Goal: Task Accomplishment & Management: Complete application form

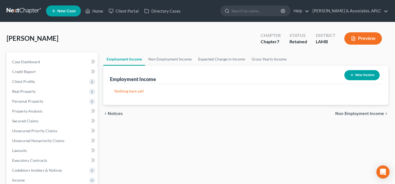
click at [135, 59] on link "Employment Income" at bounding box center [124, 59] width 42 height 13
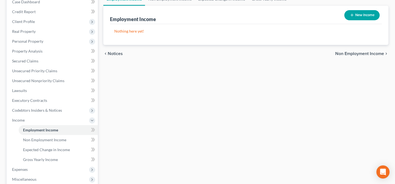
scroll to position [75, 0]
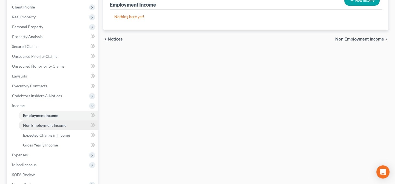
click at [60, 126] on span "Non Employment Income" at bounding box center [44, 125] width 43 height 5
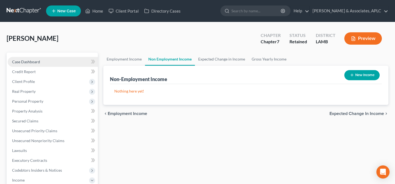
click at [44, 63] on link "Case Dashboard" at bounding box center [53, 62] width 90 height 10
select select "14"
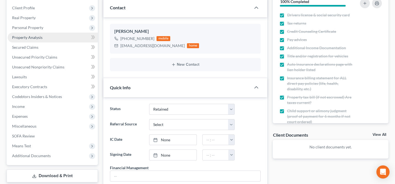
scroll to position [75, 0]
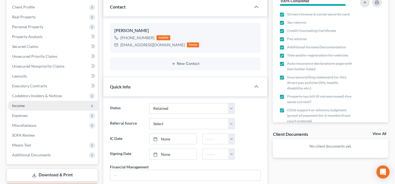
click at [29, 102] on span "Income" at bounding box center [53, 106] width 90 height 10
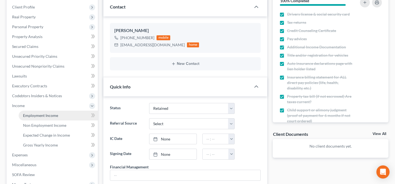
click at [32, 114] on span "Employment Income" at bounding box center [40, 115] width 35 height 5
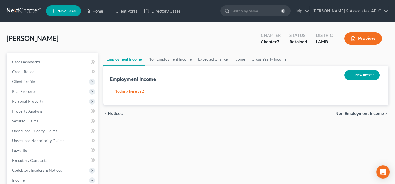
click at [363, 74] on button "New Income" at bounding box center [361, 75] width 35 height 10
select select "0"
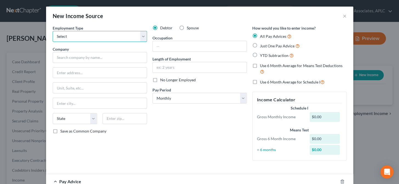
click at [76, 38] on select "Select Full or Part Time Employment Self Employment" at bounding box center [100, 36] width 94 height 11
select select "0"
click at [53, 31] on select "Select Full or Part Time Employment Self Employment" at bounding box center [100, 36] width 94 height 11
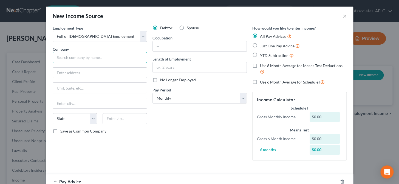
click at [105, 62] on input "text" at bounding box center [100, 57] width 94 height 11
type input "The Dow Chemical Company"
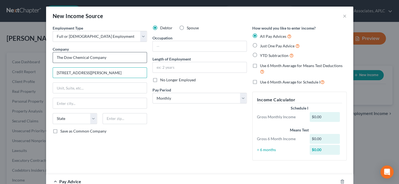
type input "2211 H.H. Dow Way"
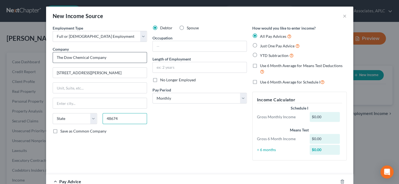
type input "48674"
type input "Midland"
select select "23"
click at [60, 131] on label "Save as Common Company" at bounding box center [83, 131] width 46 height 5
click at [63, 131] on input "Save as Common Company" at bounding box center [65, 131] width 4 height 4
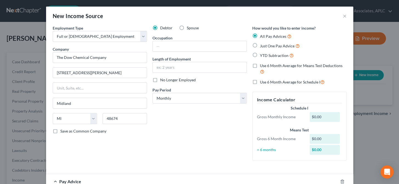
checkbox input "true"
click at [153, 47] on input "text" at bounding box center [200, 46] width 94 height 10
type input "Operator"
type input "3 months"
click at [260, 45] on label "Just One Pay Advice" at bounding box center [280, 46] width 40 height 6
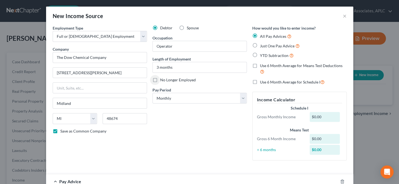
click at [262, 45] on input "Just One Pay Advice" at bounding box center [264, 45] width 4 height 4
radio input "true"
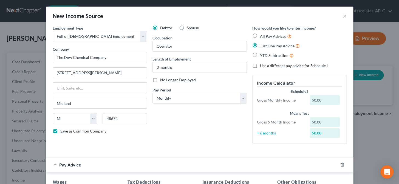
click at [260, 66] on label "Use a different pay advice for Schedule I" at bounding box center [294, 65] width 68 height 5
click at [262, 66] on input "Use a different pay advice for Schedule I" at bounding box center [264, 65] width 4 height 4
checkbox input "true"
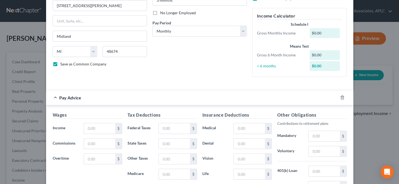
scroll to position [75, 0]
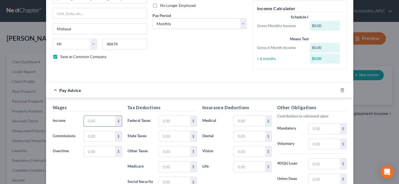
click at [99, 123] on input "text" at bounding box center [99, 121] width 31 height 10
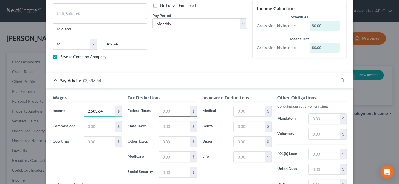
type input "2,583.64"
click at [175, 114] on input "text" at bounding box center [174, 111] width 31 height 10
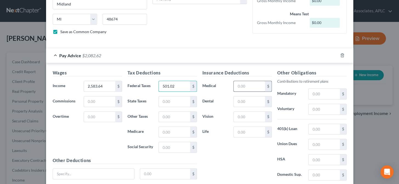
type input "501.02"
click at [242, 87] on input "text" at bounding box center [249, 86] width 31 height 10
type input "58.64"
click at [314, 162] on input "text" at bounding box center [324, 160] width 31 height 10
type input "59.07"
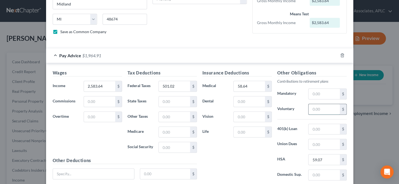
click at [318, 109] on input "text" at bounding box center [324, 109] width 31 height 10
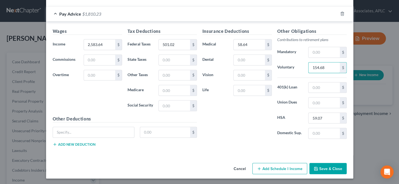
scroll to position [142, 0]
type input "154.68"
click at [310, 131] on input "text" at bounding box center [324, 133] width 31 height 10
drag, startPoint x: 327, startPoint y: 134, endPoint x: 308, endPoint y: 138, distance: 19.3
click at [308, 138] on div "Other Obligations Contributions to retirement plans Mandatory $ Voluntary 154.6…" at bounding box center [312, 85] width 75 height 115
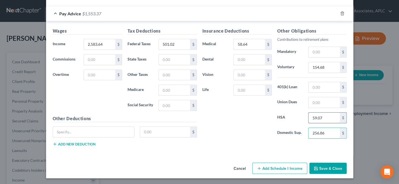
type input "256.86"
click at [322, 118] on input "59.07" at bounding box center [324, 118] width 31 height 10
click at [246, 132] on div "Insurance Deductions Medical 58.64 $ Dental $ Vision $ Life $" at bounding box center [237, 85] width 75 height 115
type input "152.22"
click at [321, 170] on button "Save & Close" at bounding box center [327, 169] width 37 height 12
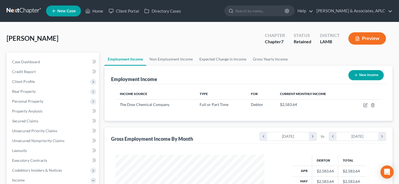
scroll to position [274176, 274114]
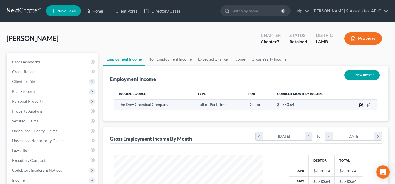
click at [361, 104] on icon "button" at bounding box center [361, 105] width 4 height 4
select select "0"
select select "23"
select select "0"
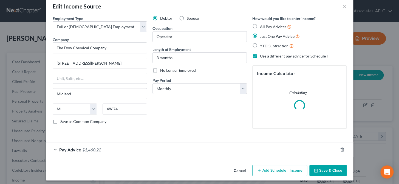
scroll to position [13, 0]
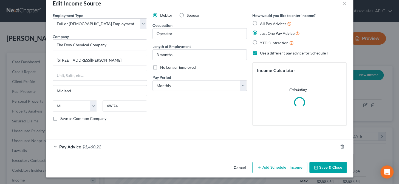
click at [275, 167] on button "Add Schedule I Income" at bounding box center [279, 168] width 55 height 12
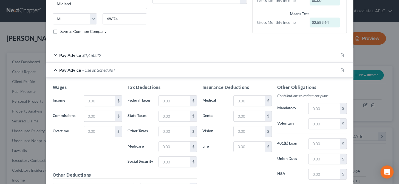
scroll to position [112, 0]
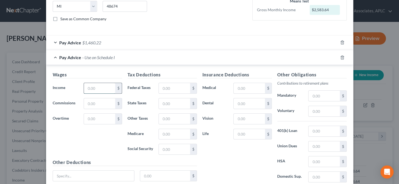
click at [89, 89] on input "text" at bounding box center [99, 88] width 31 height 10
type input "4,847.24"
click at [160, 89] on input "text" at bounding box center [174, 88] width 31 height 10
type input "935.99"
click at [235, 85] on input "text" at bounding box center [249, 88] width 31 height 10
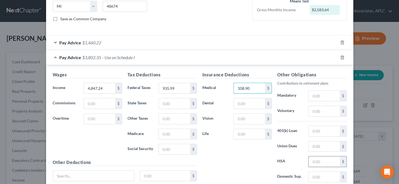
type input "108.90"
click at [316, 160] on input "text" at bounding box center [324, 162] width 31 height 10
type input "329.81"
click at [318, 112] on input "text" at bounding box center [324, 111] width 31 height 10
type input "2"
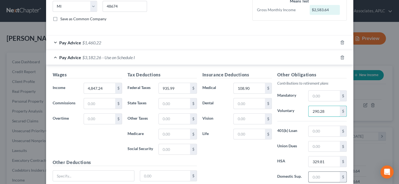
type input "290.28"
click at [319, 177] on input "text" at bounding box center [324, 177] width 31 height 10
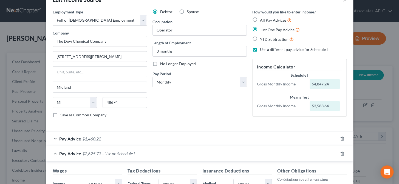
scroll to position [25, 0]
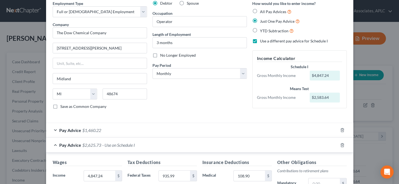
type input "556.53"
click at [52, 129] on div "Pay Advice $1,460.22" at bounding box center [192, 130] width 292 height 15
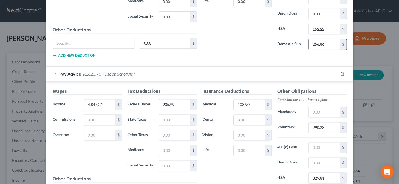
scroll to position [166, 0]
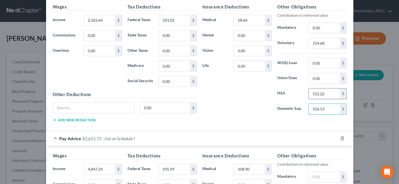
type input "556.53"
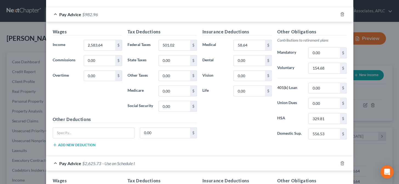
click at [245, 130] on div "Insurance Deductions Medical 58.64 $ Dental 0.00 $ Vision 0.00 $ Life 0.00 $" at bounding box center [237, 86] width 75 height 115
type input "59.07"
click at [331, 134] on input "556.53" at bounding box center [324, 134] width 31 height 10
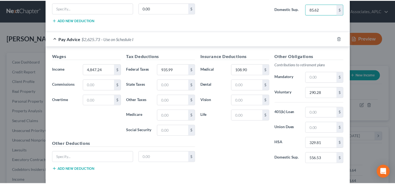
scroll to position [290, 0]
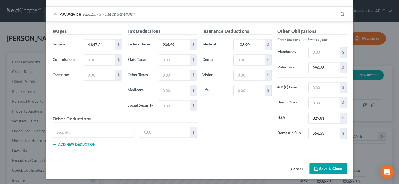
type input "85.62"
click at [333, 169] on button "Save & Close" at bounding box center [327, 169] width 37 height 12
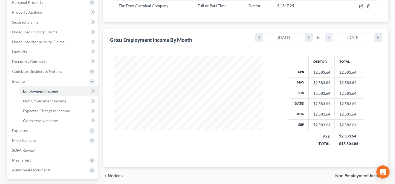
scroll to position [100, 0]
click at [35, 119] on span "Gross Yearly Income" at bounding box center [40, 120] width 35 height 5
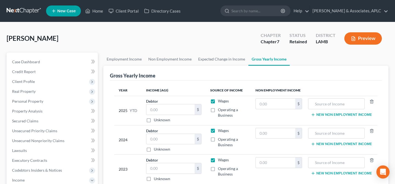
click at [218, 110] on label "Operating a Business" at bounding box center [232, 112] width 29 height 11
click at [220, 110] on input "Operating a Business" at bounding box center [222, 109] width 4 height 4
checkbox input "true"
click at [176, 111] on input "text" at bounding box center [170, 109] width 48 height 10
type input "66,614.87"
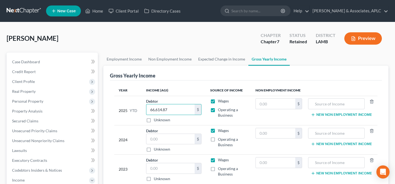
click at [205, 130] on td "Debtor $ Unknown Balance Undetermined $ Unknown" at bounding box center [174, 139] width 64 height 29
click at [218, 140] on label "Operating a Business" at bounding box center [232, 142] width 29 height 11
click at [220, 140] on input "Operating a Business" at bounding box center [222, 139] width 4 height 4
checkbox input "true"
click at [172, 136] on input "text" at bounding box center [170, 139] width 48 height 10
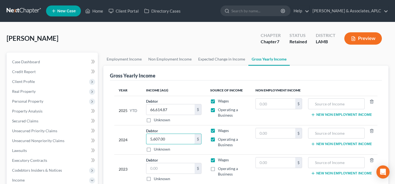
type input "5,607.00"
click at [218, 168] on label "Operating a Business" at bounding box center [232, 171] width 29 height 11
click at [220, 168] on input "Operating a Business" at bounding box center [222, 168] width 4 height 4
checkbox input "true"
click at [179, 166] on input "text" at bounding box center [170, 168] width 48 height 10
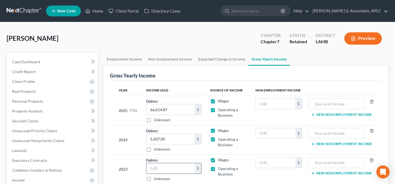
click at [179, 166] on input "text" at bounding box center [170, 168] width 48 height 10
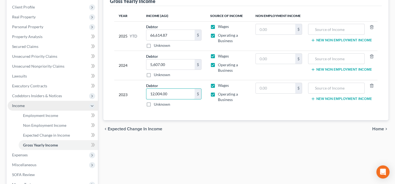
type input "12,004.00"
click at [24, 104] on span "Income" at bounding box center [18, 105] width 13 height 5
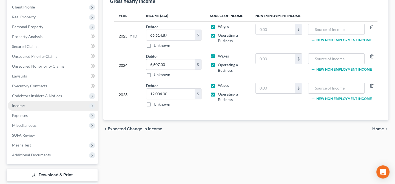
click at [24, 104] on span "Income" at bounding box center [18, 105] width 13 height 5
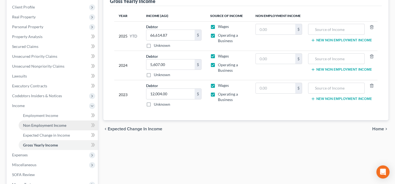
click at [41, 125] on span "Non Employment Income" at bounding box center [44, 125] width 43 height 5
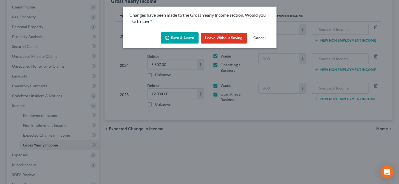
click at [183, 39] on button "Save & Leave" at bounding box center [180, 38] width 38 height 12
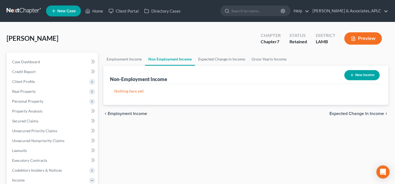
click at [358, 77] on button "New Income" at bounding box center [361, 75] width 35 height 10
select select "0"
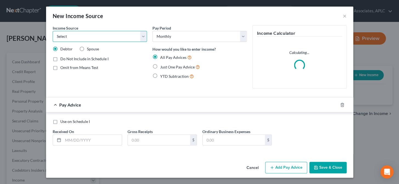
click at [73, 34] on select "Select Unemployment Disability (from employer) Pension Retirement Social Securi…" at bounding box center [100, 36] width 94 height 11
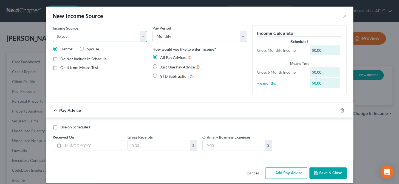
select select "10"
click at [53, 31] on select "Select Unemployment Disability (from employer) Pension Retirement Social Securi…" at bounding box center [100, 36] width 94 height 11
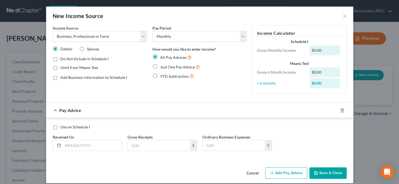
click at [60, 60] on label "Do Not Include in Schedule I" at bounding box center [84, 58] width 48 height 5
click at [63, 60] on input "Do Not Include in Schedule I" at bounding box center [65, 58] width 4 height 4
checkbox input "true"
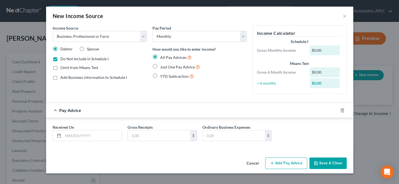
click at [160, 66] on label "Just One Pay Advice" at bounding box center [180, 67] width 40 height 6
click at [162, 66] on input "Just One Pay Advice" at bounding box center [164, 66] width 4 height 4
radio input "true"
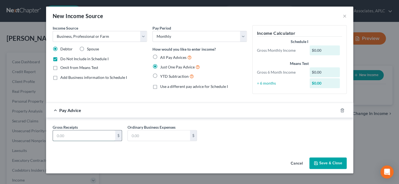
click at [101, 139] on input "text" at bounding box center [84, 136] width 62 height 10
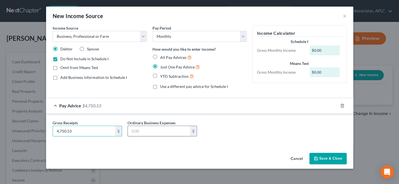
type input "4,750.53"
click at [140, 131] on input "text" at bounding box center [159, 131] width 62 height 10
type input "5,384.38"
click at [327, 156] on button "Save & Close" at bounding box center [327, 159] width 37 height 12
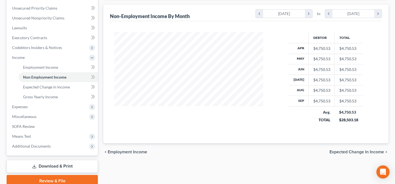
scroll to position [146, 0]
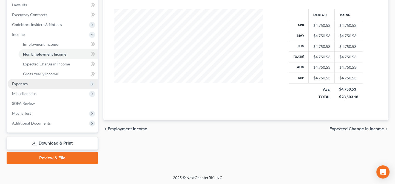
click at [31, 84] on span "Expenses" at bounding box center [53, 84] width 90 height 10
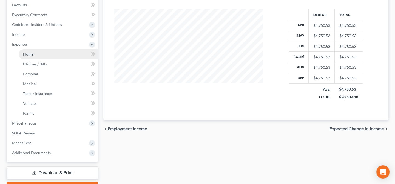
click at [30, 53] on span "Home" at bounding box center [28, 54] width 10 height 5
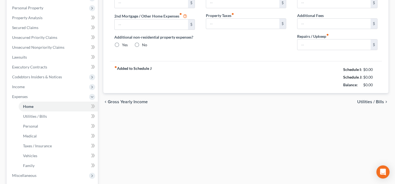
type input "0.00"
radio input "true"
type input "0.00"
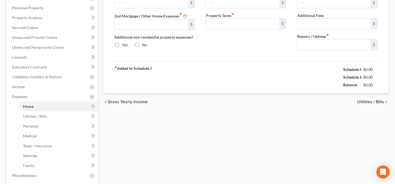
type input "0.00"
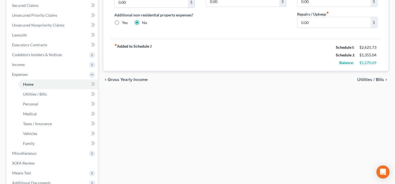
scroll to position [125, 0]
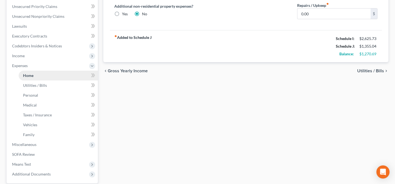
click at [36, 74] on link "Home" at bounding box center [58, 76] width 79 height 10
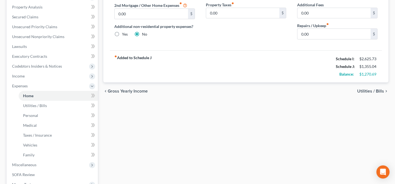
scroll to position [25, 0]
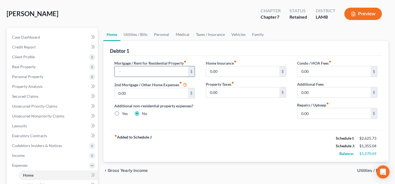
click at [134, 70] on input "text" at bounding box center [151, 71] width 73 height 10
type input "0.00"
click at [337, 110] on input "0.00" at bounding box center [334, 113] width 73 height 10
type input "75.00"
click at [143, 33] on link "Utilities / Bills" at bounding box center [135, 34] width 30 height 13
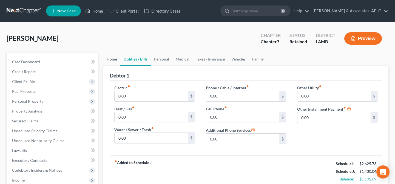
click at [114, 60] on link "Home" at bounding box center [111, 59] width 17 height 13
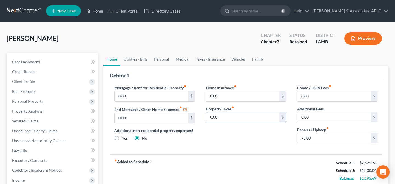
click at [241, 120] on input "0.00" at bounding box center [242, 117] width 73 height 10
type input "80.00"
click at [133, 57] on link "Utilities / Bills" at bounding box center [135, 59] width 30 height 13
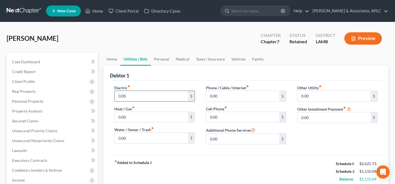
click at [139, 97] on input "0.00" at bounding box center [151, 96] width 73 height 10
type input "275.00"
type input "75.00"
type input "240.00"
type input "100.00"
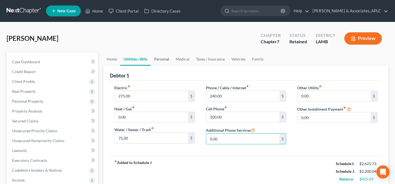
click at [165, 58] on link "Personal" at bounding box center [162, 59] width 22 height 13
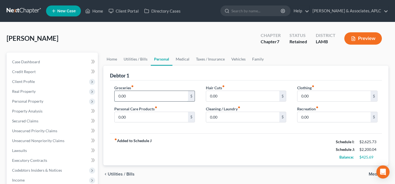
click at [140, 96] on input "0.00" at bounding box center [151, 96] width 73 height 10
type input "977.00"
type input "87.00"
type input "83.00"
type input "187.00"
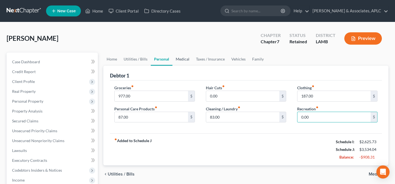
click at [186, 58] on link "Medical" at bounding box center [183, 59] width 20 height 13
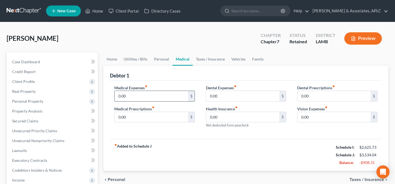
click at [151, 94] on input "0.00" at bounding box center [151, 96] width 73 height 10
type input "249.00"
click at [219, 59] on link "Taxes / Insurance" at bounding box center [210, 59] width 35 height 13
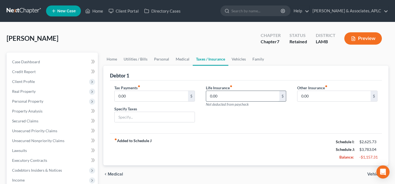
click at [219, 98] on input "0.00" at bounding box center [242, 96] width 73 height 10
type input "98.00"
click at [241, 60] on link "Vehicles" at bounding box center [238, 59] width 21 height 13
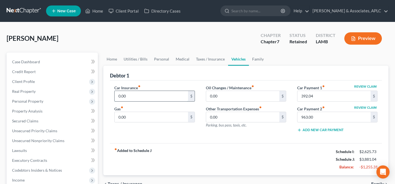
click at [155, 98] on input "0.00" at bounding box center [151, 96] width 73 height 10
type input "464.67"
click at [159, 119] on input "0.00" at bounding box center [151, 117] width 73 height 10
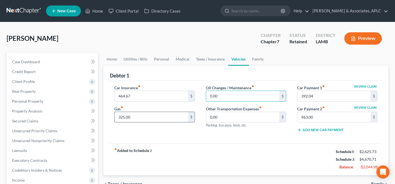
click at [159, 119] on input "325.00" at bounding box center [151, 117] width 73 height 10
type input "300.00"
type input "25.00"
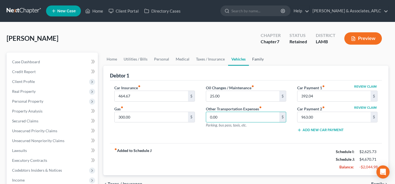
click at [260, 59] on link "Family" at bounding box center [258, 59] width 18 height 13
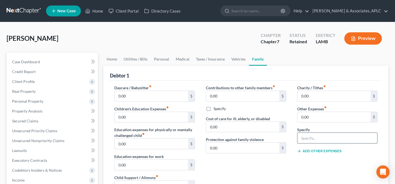
click at [314, 139] on input "text" at bounding box center [338, 138] width 80 height 10
type input "Miscellaneous"
click at [315, 115] on input "0.00" at bounding box center [334, 117] width 73 height 10
type input "343.00"
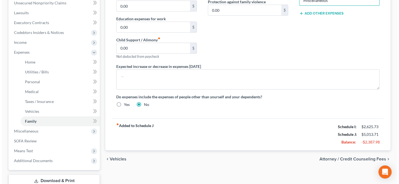
scroll to position [149, 0]
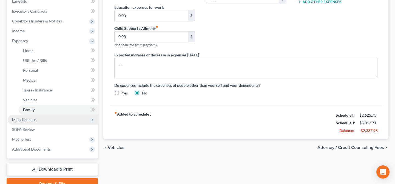
click at [27, 119] on span "Miscellaneous" at bounding box center [24, 119] width 24 height 5
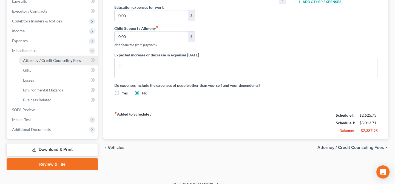
click at [34, 60] on span "Attorney / Credit Counseling Fees" at bounding box center [52, 60] width 58 height 5
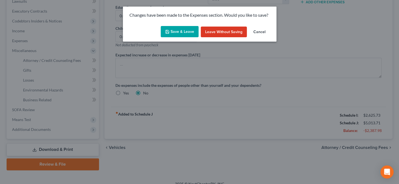
click at [179, 30] on button "Save & Leave" at bounding box center [180, 32] width 38 height 12
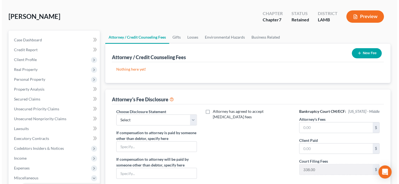
scroll to position [50, 0]
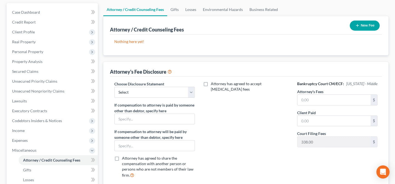
click at [361, 25] on button "New Fee" at bounding box center [365, 26] width 30 height 10
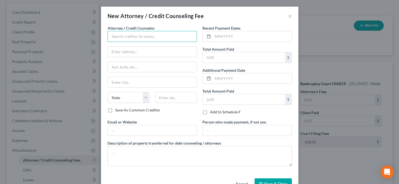
click at [124, 35] on input "text" at bounding box center [152, 36] width 89 height 11
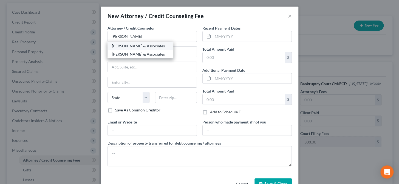
click at [123, 45] on div "Derren S. Johnson & Associates" at bounding box center [140, 45] width 57 height 5
type input "Derren S. Johnson & Associates"
type input "1200 S. Acadian Thruway"
type input "Baton Rouge"
select select "19"
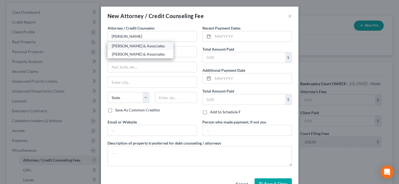
type input "70806"
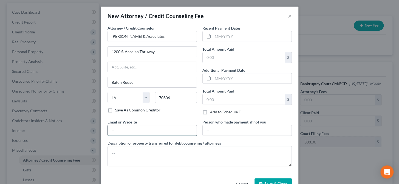
click at [130, 130] on input "text" at bounding box center [152, 130] width 89 height 10
type input "derrenjohnson@aol.com"
click at [227, 35] on input "text" at bounding box center [252, 36] width 79 height 10
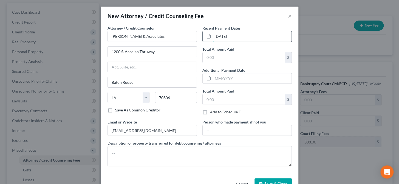
type input "10/01/2025"
type input "2,000.00"
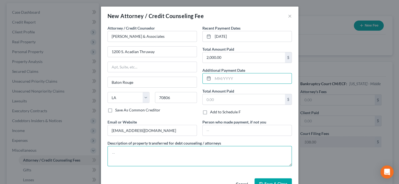
click at [162, 155] on textarea at bounding box center [200, 156] width 184 height 20
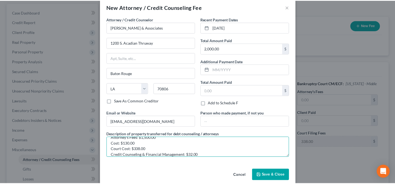
scroll to position [16, 0]
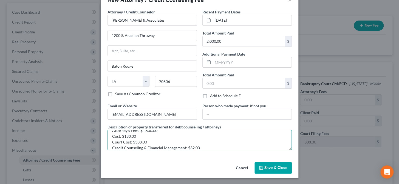
type textarea "Attorney's Fees: $1,500.00 Cost: $130.00 Court Cost: $338.00 Credit Counseling …"
click at [268, 169] on span "Save & Close" at bounding box center [275, 168] width 23 height 5
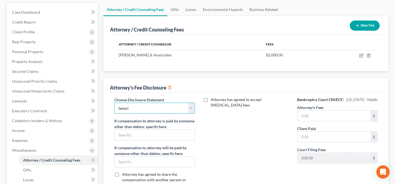
click at [145, 111] on select "Select Chapter 13 Chapter 7" at bounding box center [154, 108] width 80 height 11
select select "1"
click at [114, 103] on select "Select Chapter 13 Chapter 7" at bounding box center [154, 108] width 80 height 11
click at [310, 115] on input "text" at bounding box center [334, 116] width 73 height 10
type input "1,500.00"
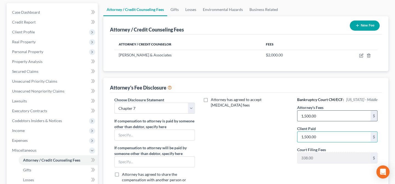
type input "1,500.00"
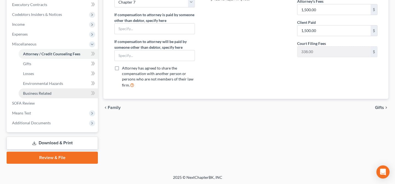
click at [29, 94] on span "Business Related" at bounding box center [37, 93] width 29 height 5
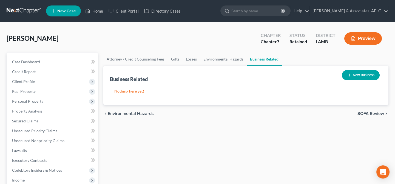
click at [351, 77] on button "New Business" at bounding box center [361, 75] width 38 height 10
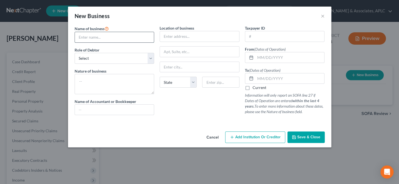
click at [113, 38] on input "text" at bounding box center [114, 37] width 79 height 10
type input "DS Elite Training"
click at [107, 60] on select "Select A member of a limited liability company (LLC) or limited liability partn…" at bounding box center [115, 58] width 80 height 11
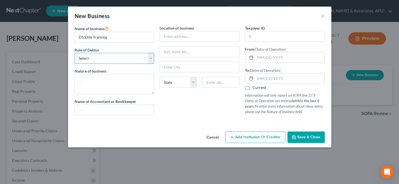
select select "sole_proprietor"
click at [75, 53] on select "Select A member of a limited liability company (LLC) or limited liability partn…" at bounding box center [115, 58] width 80 height 11
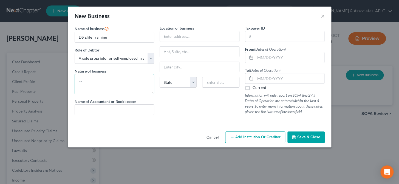
click at [118, 83] on textarea at bounding box center [115, 84] width 80 height 20
click at [77, 80] on textarea "Training" at bounding box center [115, 84] width 80 height 20
type textarea "Athletic Training"
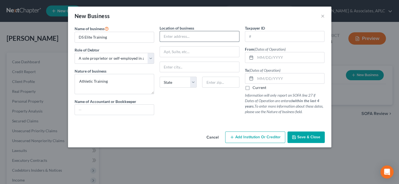
click at [174, 40] on input "text" at bounding box center [199, 36] width 79 height 10
type input "1715 Myrtle Walk"
click at [213, 87] on input "text" at bounding box center [220, 82] width 37 height 11
type input "70802"
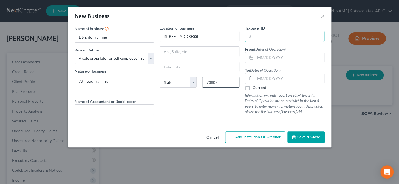
type input "Baton Rouge"
select select "19"
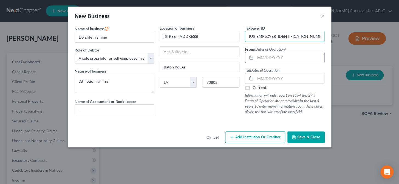
type input "86-3391149"
click at [272, 59] on input "text" at bounding box center [289, 57] width 69 height 10
type input "01/01/2021"
click at [268, 80] on input "text" at bounding box center [289, 79] width 69 height 10
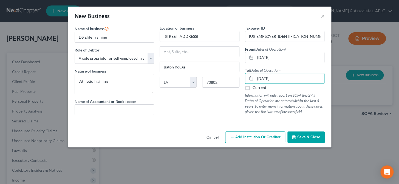
type input "08/31/2025"
click at [315, 138] on span "Save & Close" at bounding box center [308, 137] width 23 height 5
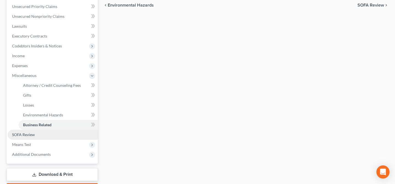
click at [32, 132] on span "SOFA Review" at bounding box center [23, 134] width 23 height 5
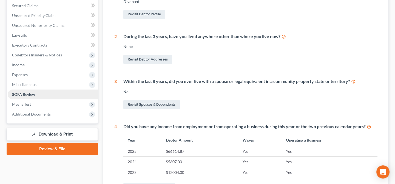
scroll to position [125, 0]
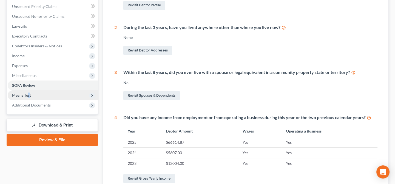
drag, startPoint x: 29, startPoint y: 92, endPoint x: 30, endPoint y: 95, distance: 3.1
click at [29, 92] on span "Means Test" at bounding box center [53, 96] width 90 height 10
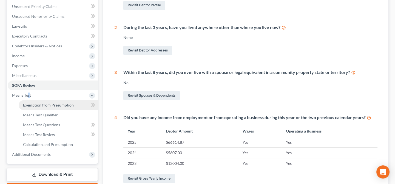
click at [54, 107] on span "Exemption from Presumption" at bounding box center [48, 105] width 51 height 5
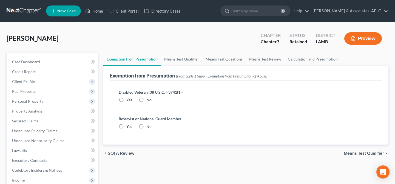
drag, startPoint x: 142, startPoint y: 101, endPoint x: 143, endPoint y: 122, distance: 20.9
click at [146, 101] on label "No" at bounding box center [148, 99] width 5 height 5
click at [149, 101] on input "No" at bounding box center [151, 99] width 4 height 4
radio input "true"
click at [146, 126] on label "No" at bounding box center [148, 126] width 5 height 5
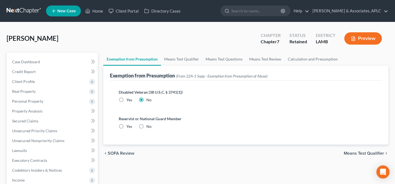
click at [149, 126] on input "No" at bounding box center [151, 126] width 4 height 4
radio input "true"
click at [178, 57] on link "Means Test Qualifier" at bounding box center [181, 59] width 41 height 13
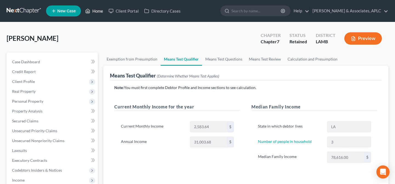
click at [94, 10] on link "Home" at bounding box center [94, 11] width 23 height 10
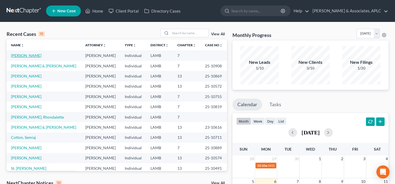
click at [14, 57] on link "[PERSON_NAME]" at bounding box center [26, 55] width 30 height 5
select select "14"
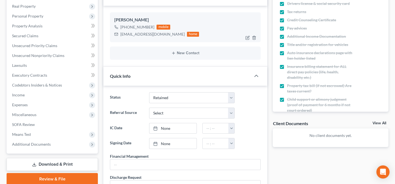
scroll to position [125, 0]
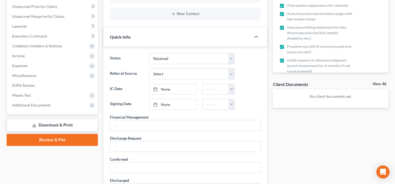
click at [51, 124] on link "Download & Print" at bounding box center [52, 125] width 91 height 13
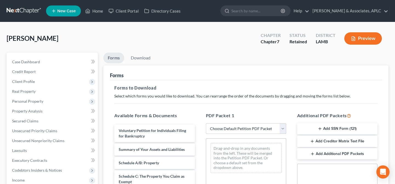
click at [227, 129] on select "Choose Default Petition PDF Packet Complete Bankruptcy Petition (all forms and …" at bounding box center [246, 128] width 80 height 11
select select "0"
click at [206, 123] on select "Choose Default Petition PDF Packet Complete Bankruptcy Petition (all forms and …" at bounding box center [246, 128] width 80 height 11
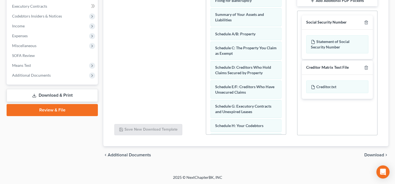
click at [372, 156] on span "Download" at bounding box center [375, 155] width 20 height 4
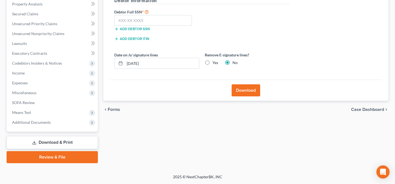
scroll to position [107, 0]
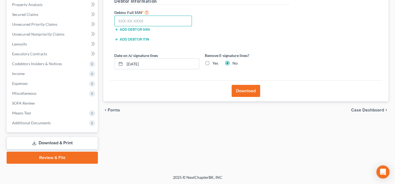
click at [150, 17] on input "text" at bounding box center [153, 21] width 78 height 11
type input "437-41-9631"
click at [252, 95] on button "Download" at bounding box center [246, 91] width 29 height 12
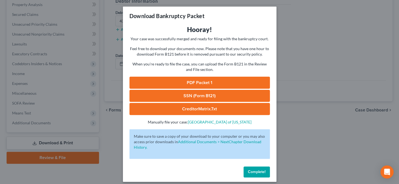
click at [197, 79] on link "PDF Packet 1" at bounding box center [199, 83] width 140 height 12
click at [175, 98] on link "SSN (Form B121)" at bounding box center [199, 96] width 140 height 12
click at [252, 172] on span "Complete!" at bounding box center [257, 172] width 18 height 5
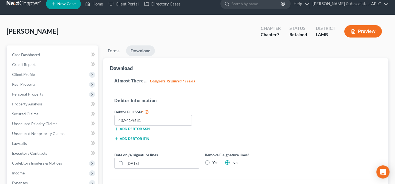
scroll to position [7, 0]
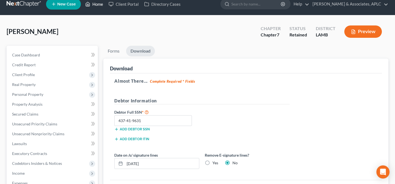
drag, startPoint x: 99, startPoint y: 4, endPoint x: 132, endPoint y: 29, distance: 41.5
click at [99, 4] on link "Home" at bounding box center [94, 4] width 23 height 10
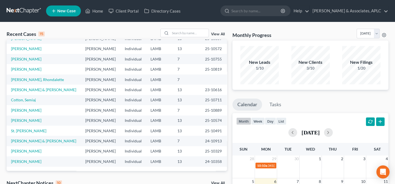
click at [362, 63] on div "New Filings" at bounding box center [361, 62] width 38 height 6
click at [361, 71] on div "New Filings 1/20" at bounding box center [361, 65] width 38 height 38
click at [252, 36] on h3 "Monthly Progress" at bounding box center [252, 35] width 39 height 7
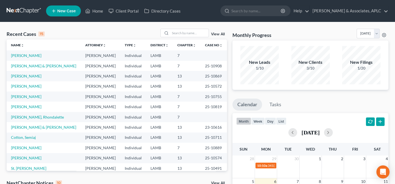
click at [38, 147] on td "[PERSON_NAME]" at bounding box center [44, 148] width 74 height 10
click at [34, 148] on link "[PERSON_NAME]" at bounding box center [26, 148] width 30 height 5
select select "14"
select select "0"
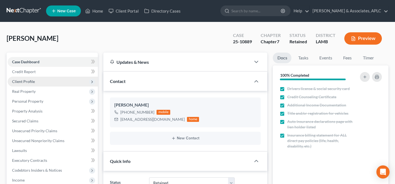
click at [37, 81] on span "Client Profile" at bounding box center [53, 82] width 90 height 10
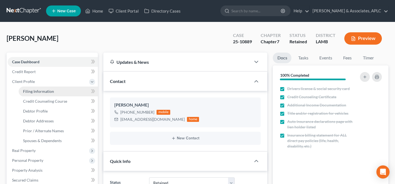
click at [36, 91] on span "Filing Information" at bounding box center [38, 91] width 31 height 5
select select "1"
select select "0"
select select "19"
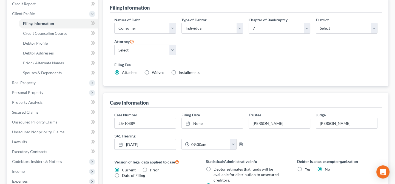
scroll to position [75, 0]
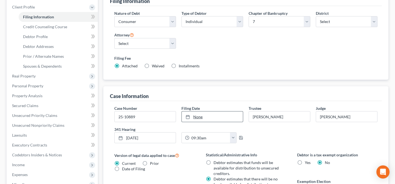
type input "10/6/2025"
click at [200, 116] on link "None" at bounding box center [212, 117] width 61 height 10
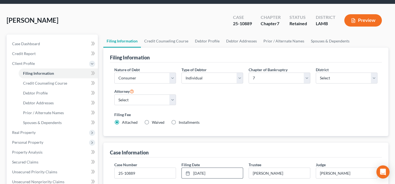
scroll to position [0, 0]
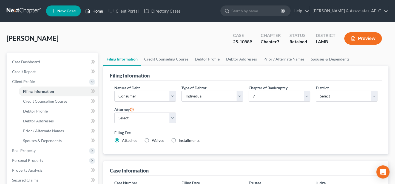
click at [97, 10] on link "Home" at bounding box center [94, 11] width 23 height 10
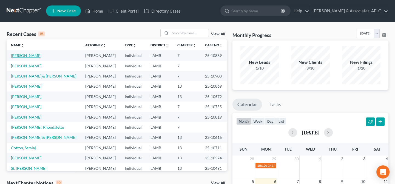
click at [25, 56] on link "[PERSON_NAME]" at bounding box center [26, 55] width 30 height 5
select select "0"
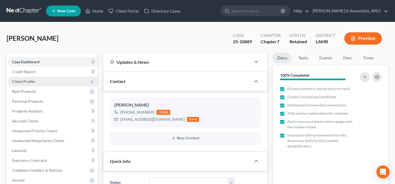
click at [28, 80] on span "Client Profile" at bounding box center [23, 81] width 23 height 5
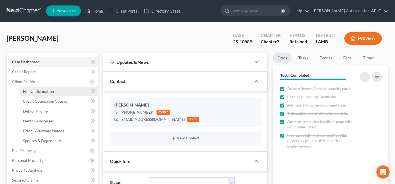
click at [42, 93] on link "Filing Information" at bounding box center [58, 92] width 79 height 10
select select "1"
select select "0"
select select "35"
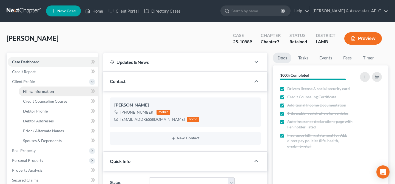
select select "0"
select select "19"
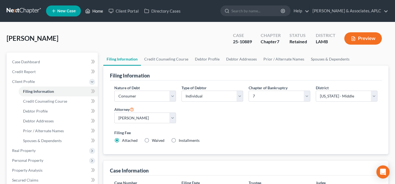
click at [100, 10] on link "Home" at bounding box center [94, 11] width 23 height 10
